Goal: Transaction & Acquisition: Purchase product/service

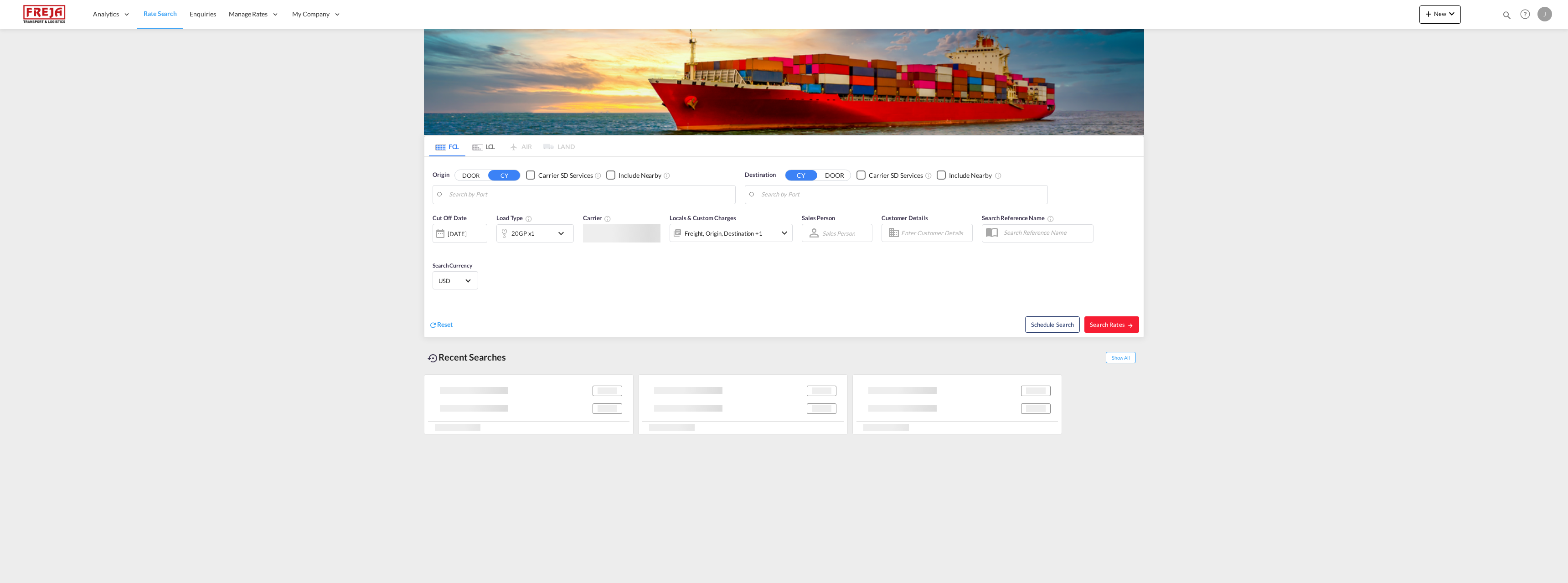
type input "[GEOGRAPHIC_DATA] ([GEOGRAPHIC_DATA]), [GEOGRAPHIC_DATA]"
type input "Tema, GHTEM"
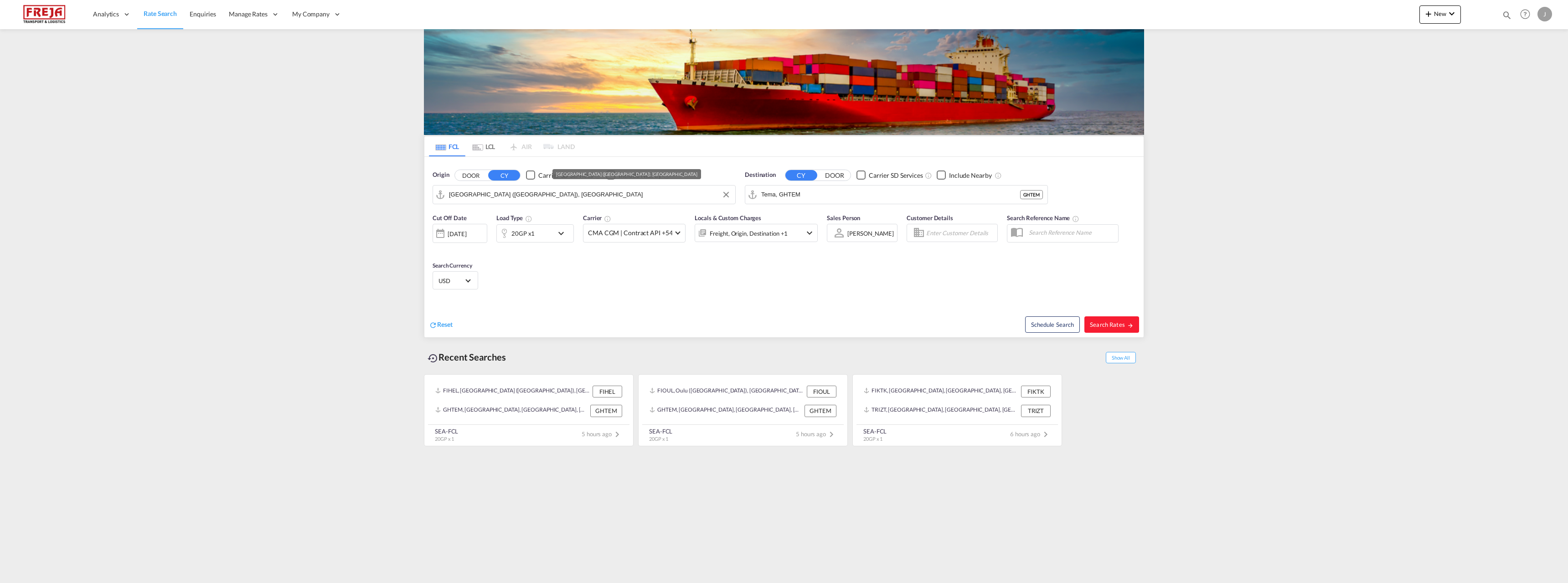
click at [629, 199] on input "[GEOGRAPHIC_DATA] ([GEOGRAPHIC_DATA]), [GEOGRAPHIC_DATA]" at bounding box center [590, 194] width 282 height 14
click at [553, 222] on div "Oulu ([GEOGRAPHIC_DATA]) [GEOGRAPHIC_DATA] FIOUL" at bounding box center [519, 219] width 174 height 27
type input "Oulu ([GEOGRAPHIC_DATA]), [GEOGRAPHIC_DATA]"
click at [820, 199] on input "Tema, GHTEM" at bounding box center [902, 194] width 282 height 14
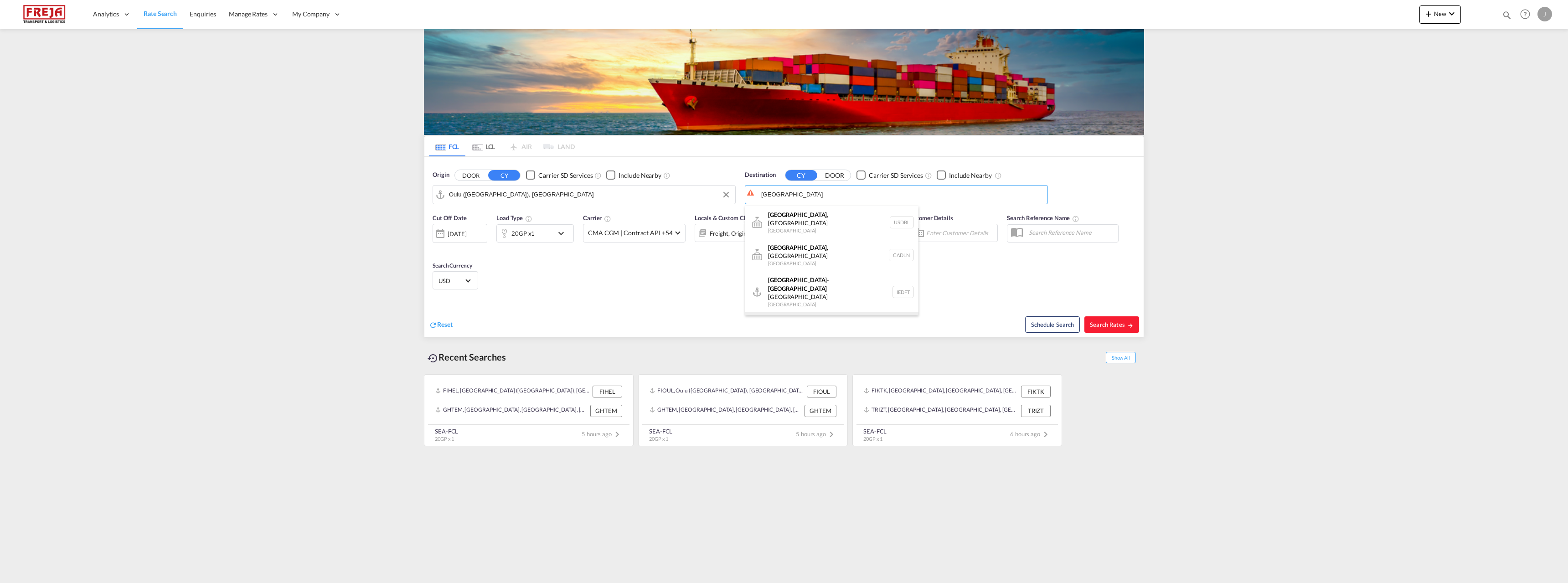
click at [822, 312] on div "[GEOGRAPHIC_DATA] [GEOGRAPHIC_DATA] IEDUB" at bounding box center [831, 325] width 174 height 27
type input "[GEOGRAPHIC_DATA], IEDUB"
click at [1100, 324] on span "Search Rates" at bounding box center [1112, 324] width 44 height 7
type input "FIOUL to IEDUB / [DATE]"
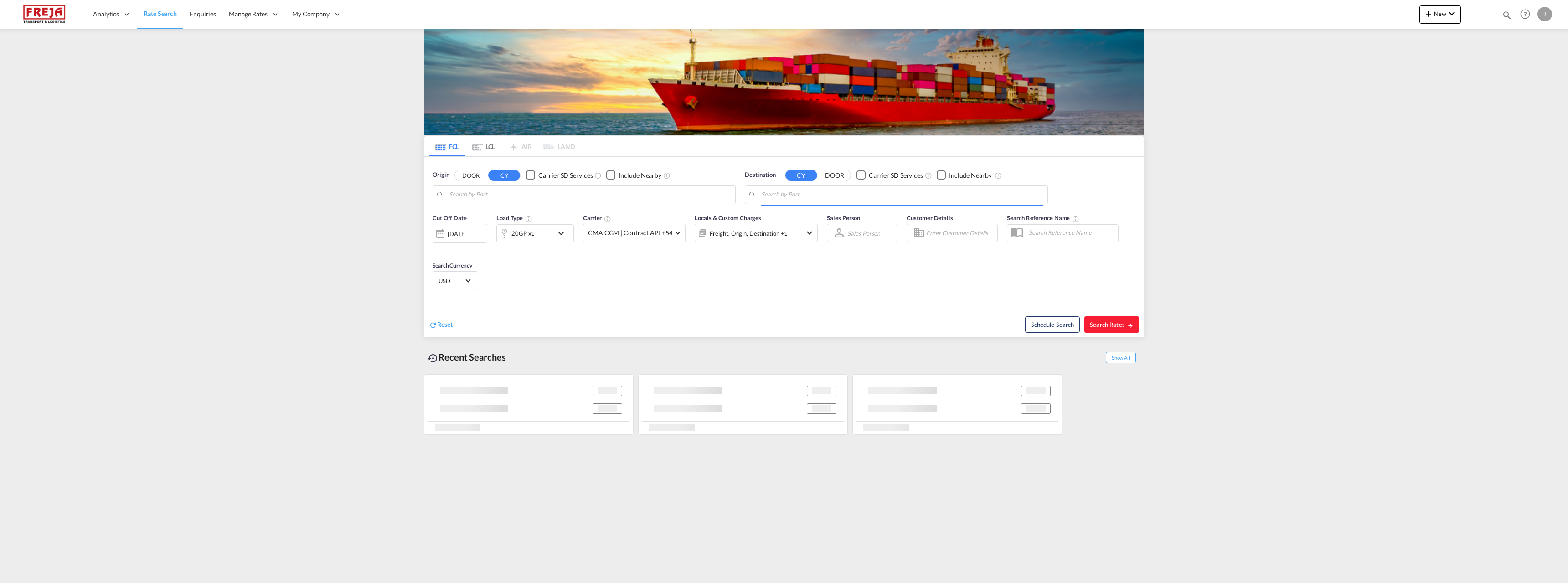
type input "Oulu ([GEOGRAPHIC_DATA]), [GEOGRAPHIC_DATA]"
type input "[GEOGRAPHIC_DATA], IEDUB"
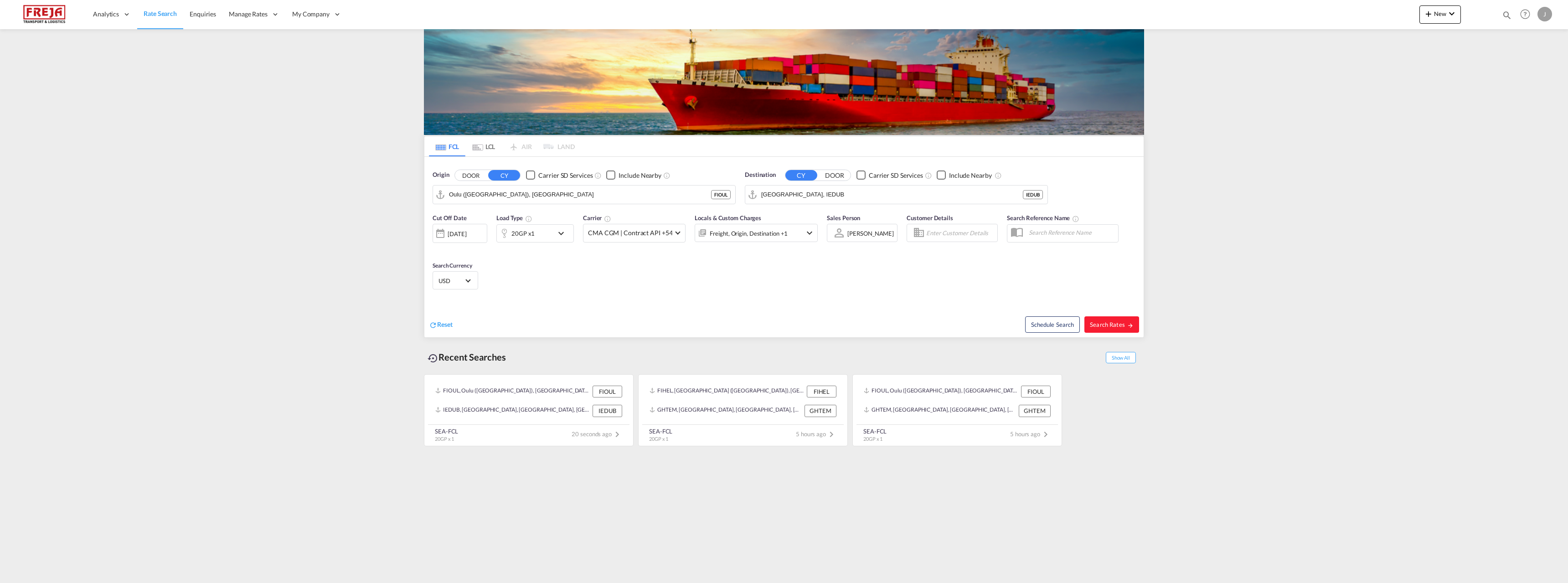
click at [539, 236] on div "20GP x1" at bounding box center [525, 233] width 56 height 18
click at [473, 275] on md-select-value "20GP" at bounding box center [464, 273] width 36 height 15
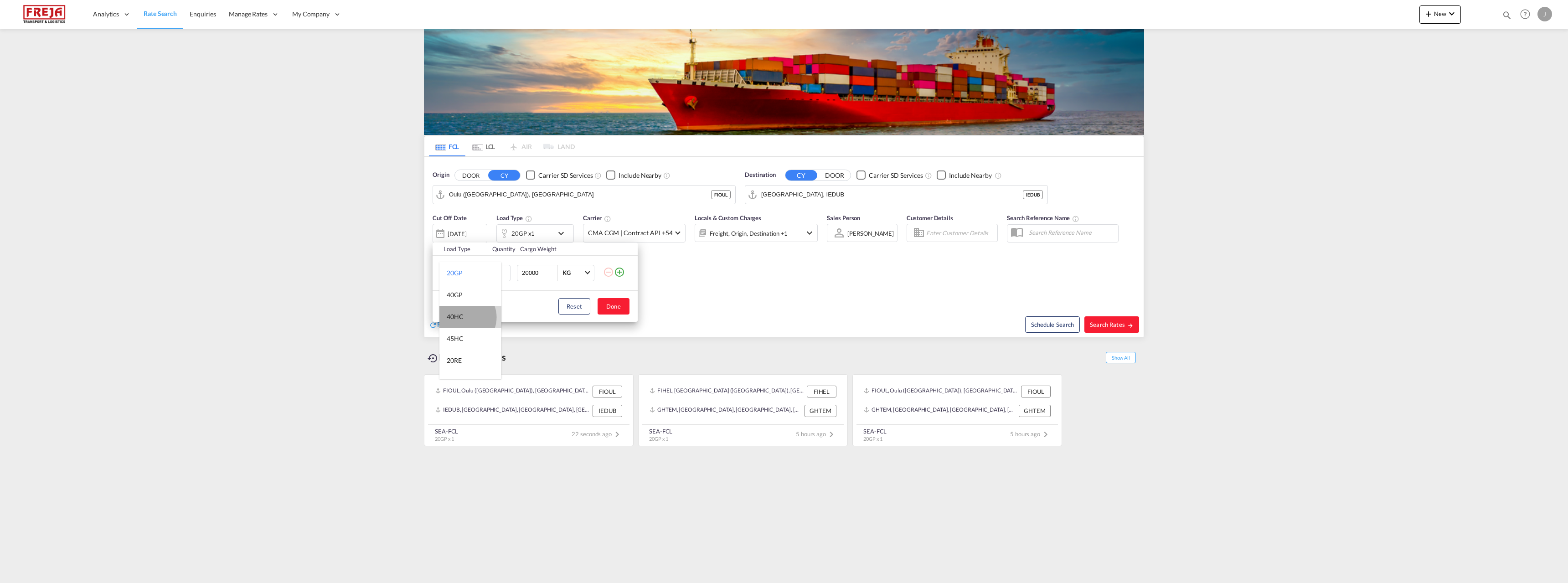
click at [463, 317] on md-option "40HC" at bounding box center [470, 316] width 62 height 22
click at [622, 304] on button "Done" at bounding box center [614, 306] width 32 height 17
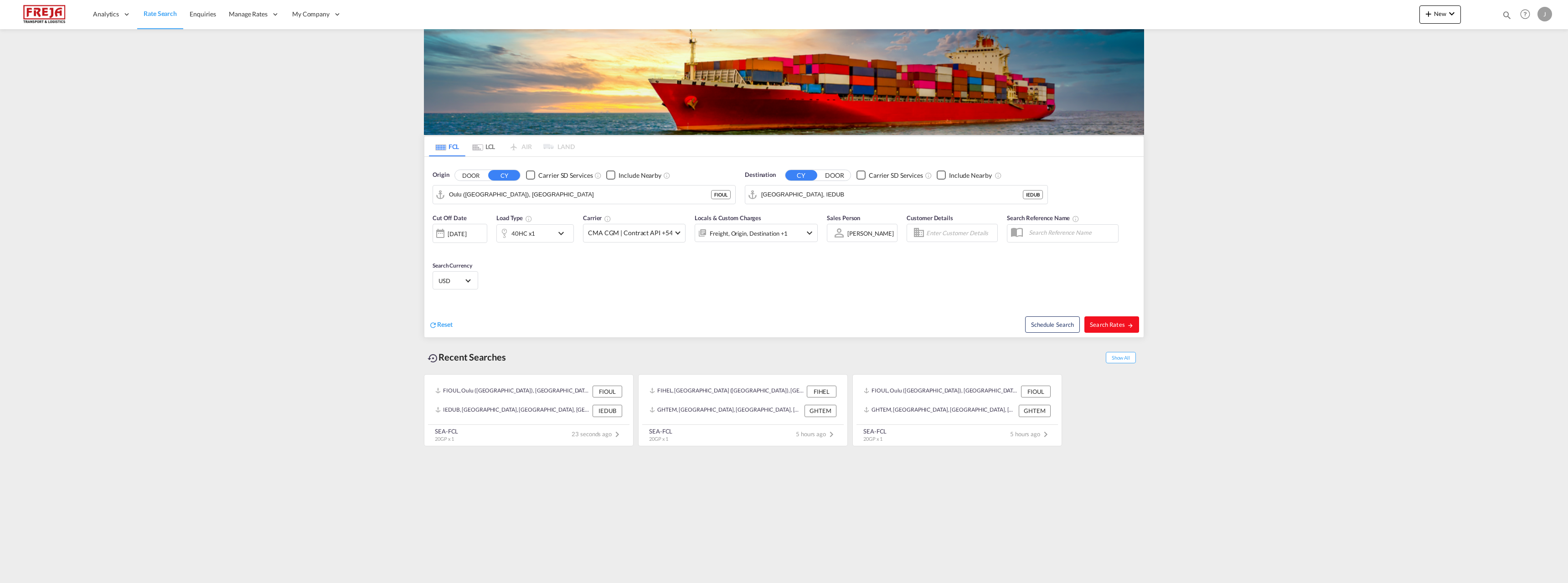
click at [1105, 325] on span "Search Rates" at bounding box center [1112, 324] width 44 height 7
type input "FIOUL to IEDUB / [DATE]"
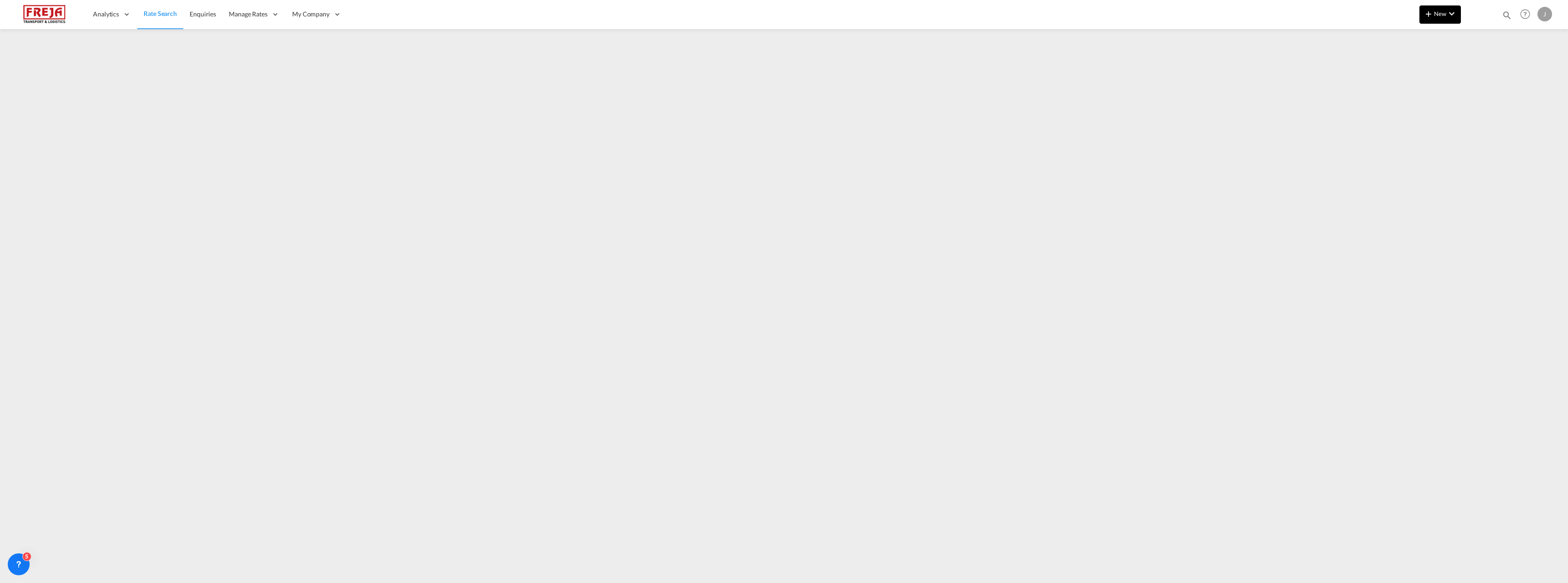
click at [1446, 11] on md-icon "icon-chevron-down" at bounding box center [1452, 14] width 11 height 11
click at [1489, 72] on div "Ratesheet" at bounding box center [1489, 68] width 33 height 23
click at [1454, 17] on md-icon "icon-chevron-down" at bounding box center [1452, 14] width 11 height 11
click at [1480, 67] on span "Ratesheet" at bounding box center [1477, 68] width 10 height 18
click at [1448, 10] on md-icon "icon-chevron-down" at bounding box center [1452, 14] width 11 height 11
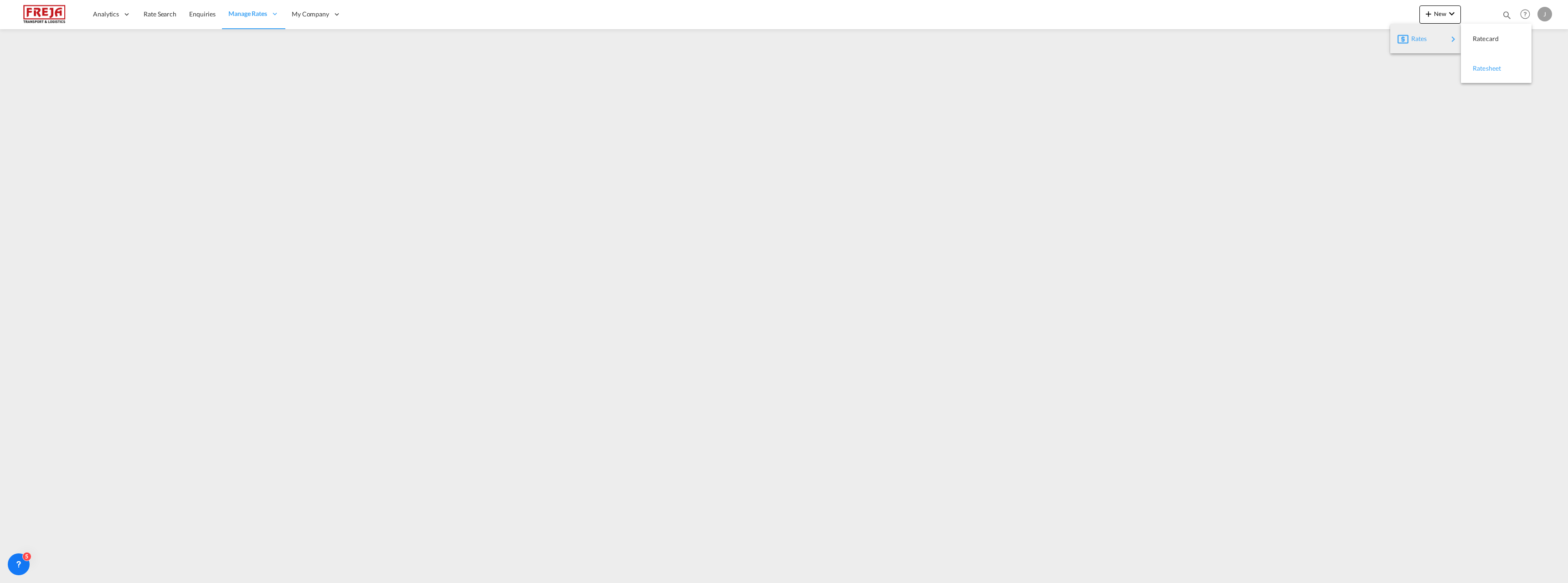
click at [1482, 70] on span "Ratesheet" at bounding box center [1477, 68] width 10 height 18
click at [153, 13] on span "Rate Search" at bounding box center [160, 13] width 33 height 8
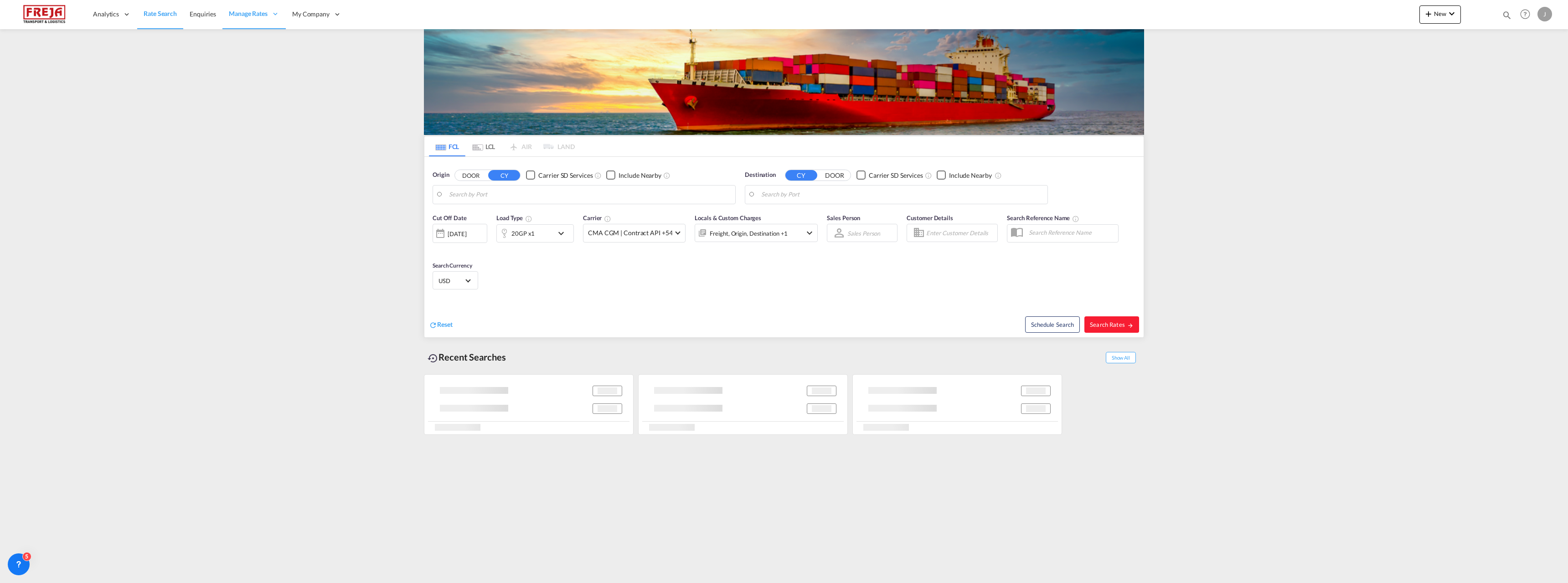
type input "[GEOGRAPHIC_DATA] ([GEOGRAPHIC_DATA]), [GEOGRAPHIC_DATA]"
type input "Mersin, TRMER"
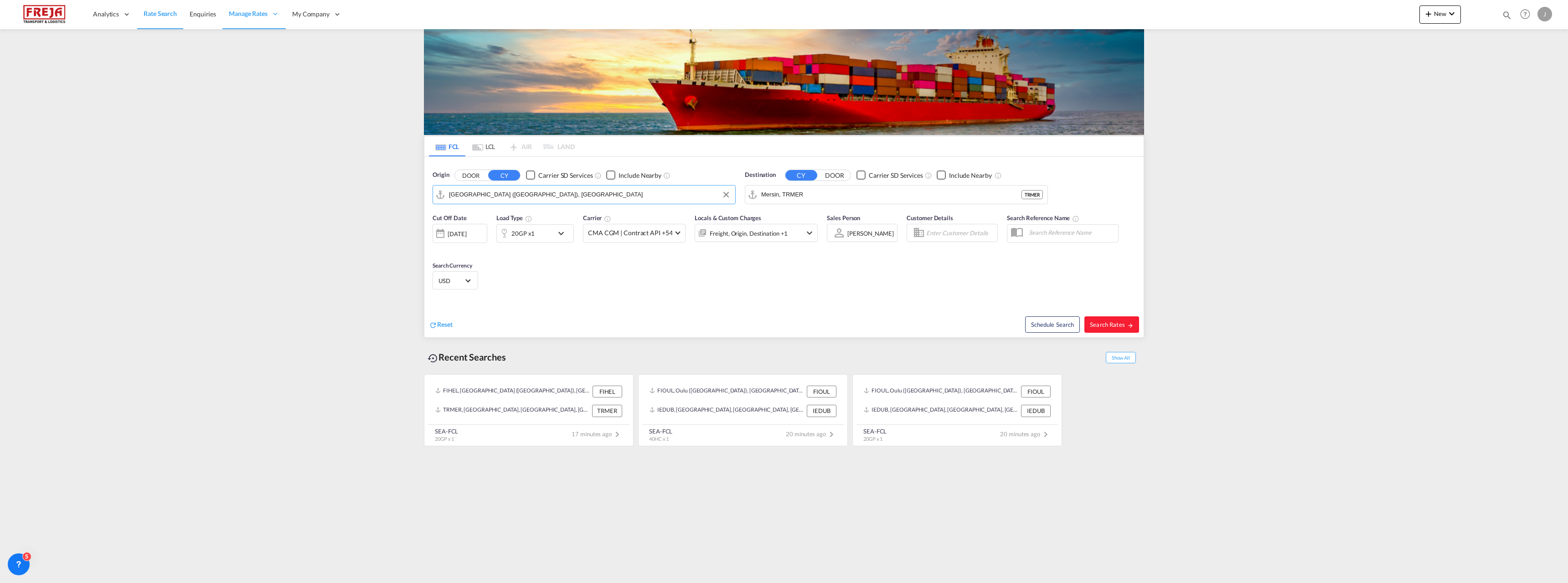
click at [480, 194] on input "[GEOGRAPHIC_DATA] ([GEOGRAPHIC_DATA]), [GEOGRAPHIC_DATA]" at bounding box center [590, 194] width 282 height 14
click at [487, 217] on div "Gemlik Turkey TRGEM" at bounding box center [519, 219] width 174 height 27
type input "Gemlik, TRGEM"
click at [774, 221] on div "Helsinki (Helsingfors) Finland FIHEL" at bounding box center [831, 222] width 174 height 33
type input "[GEOGRAPHIC_DATA] ([GEOGRAPHIC_DATA]), [GEOGRAPHIC_DATA]"
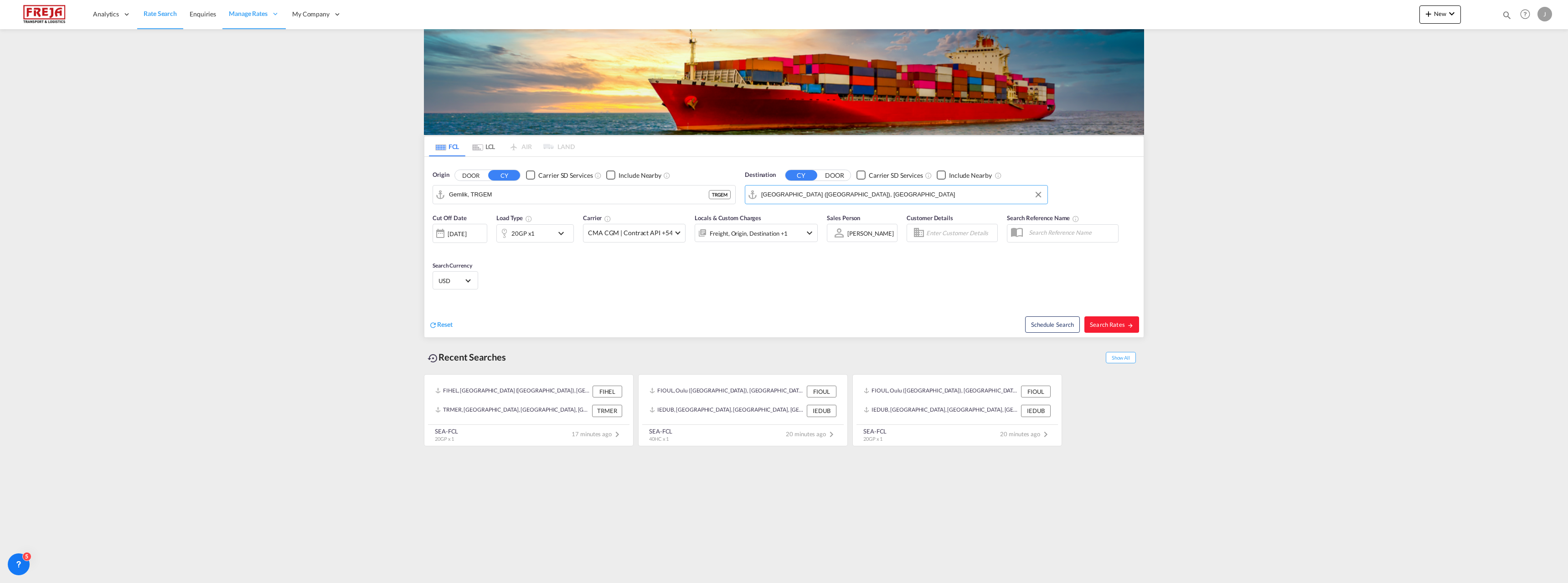
click at [544, 235] on div "20GP x1" at bounding box center [525, 233] width 56 height 18
click at [525, 273] on input "14000" at bounding box center [539, 273] width 36 height 15
type input "22000"
click at [618, 311] on button "Done" at bounding box center [614, 306] width 32 height 17
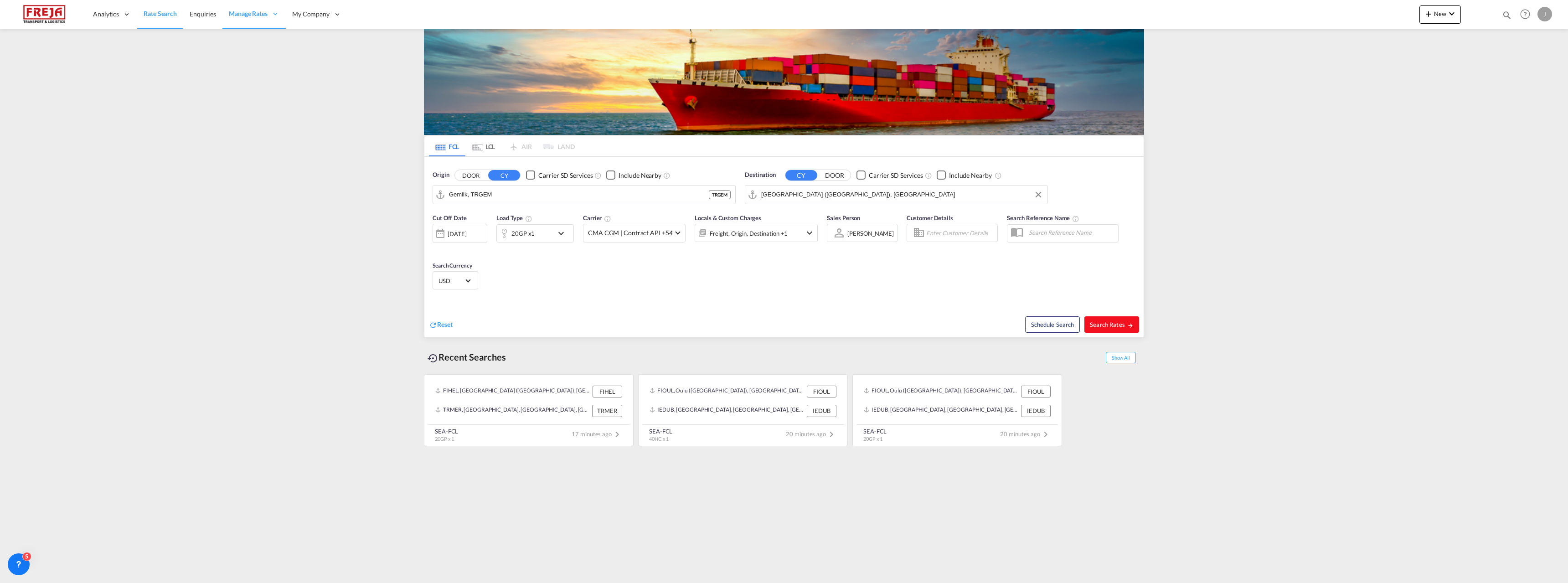
click at [1107, 328] on button "Search Rates" at bounding box center [1112, 325] width 54 height 17
type input "TRGEM to FIHEL / 30 Sep 2025"
